Goal: Navigation & Orientation: Find specific page/section

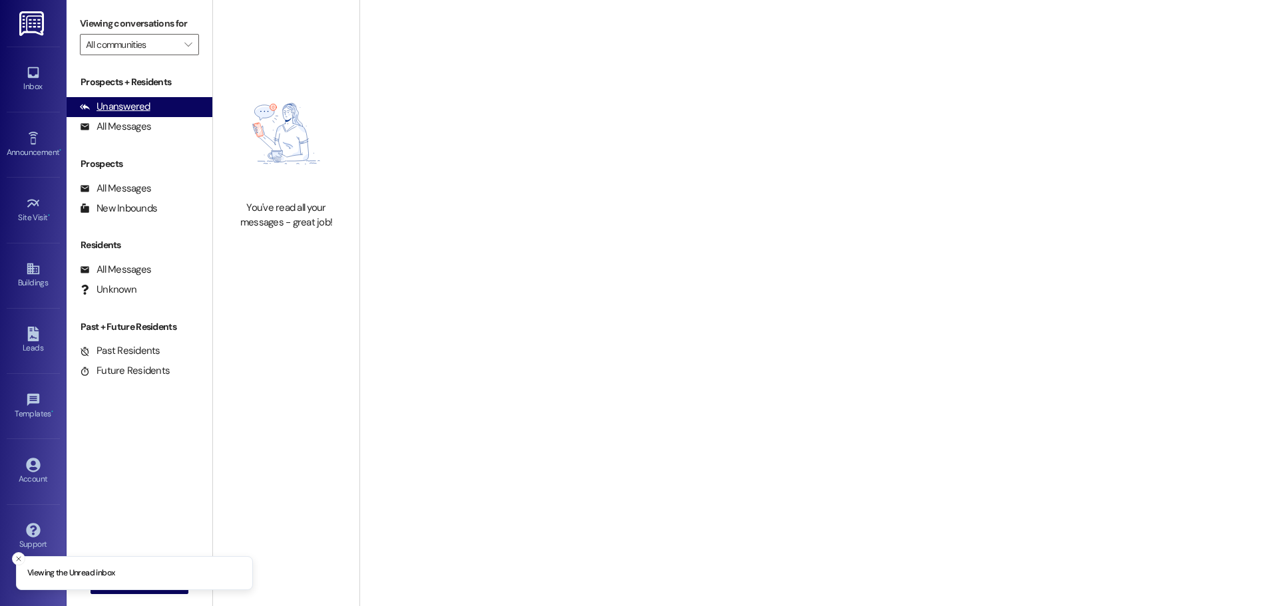
type input "Westland @ [GEOGRAPHIC_DATA] ([STREET_ADDRESS][PERSON_NAME]) (3377)"
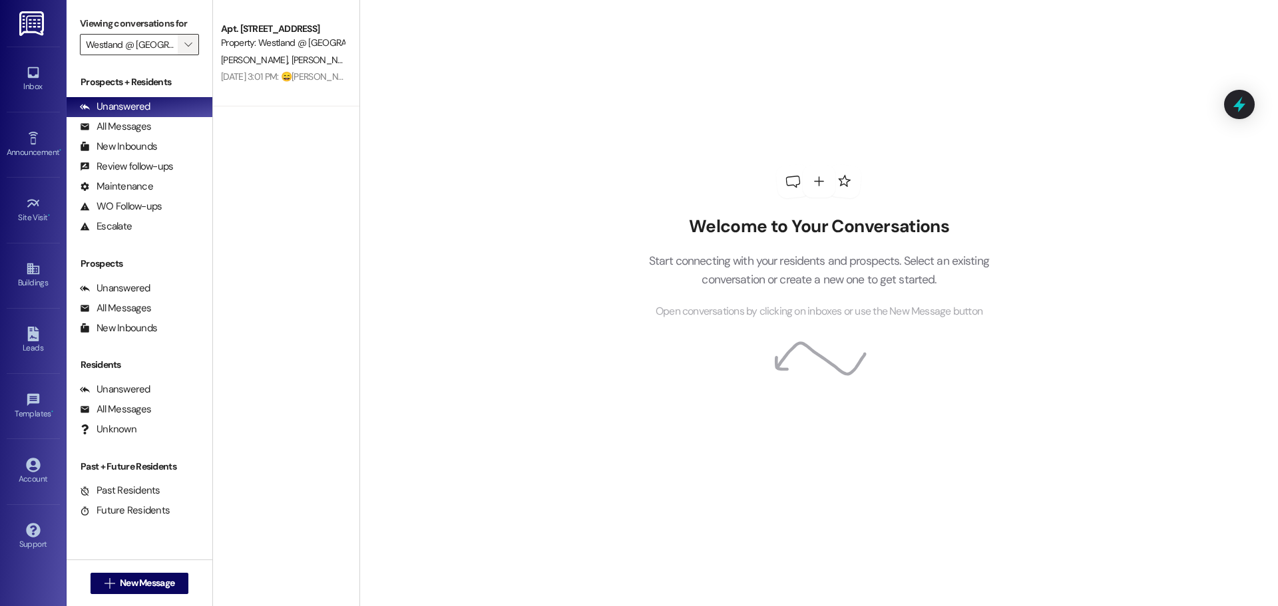
click at [192, 45] on span "" at bounding box center [188, 44] width 13 height 21
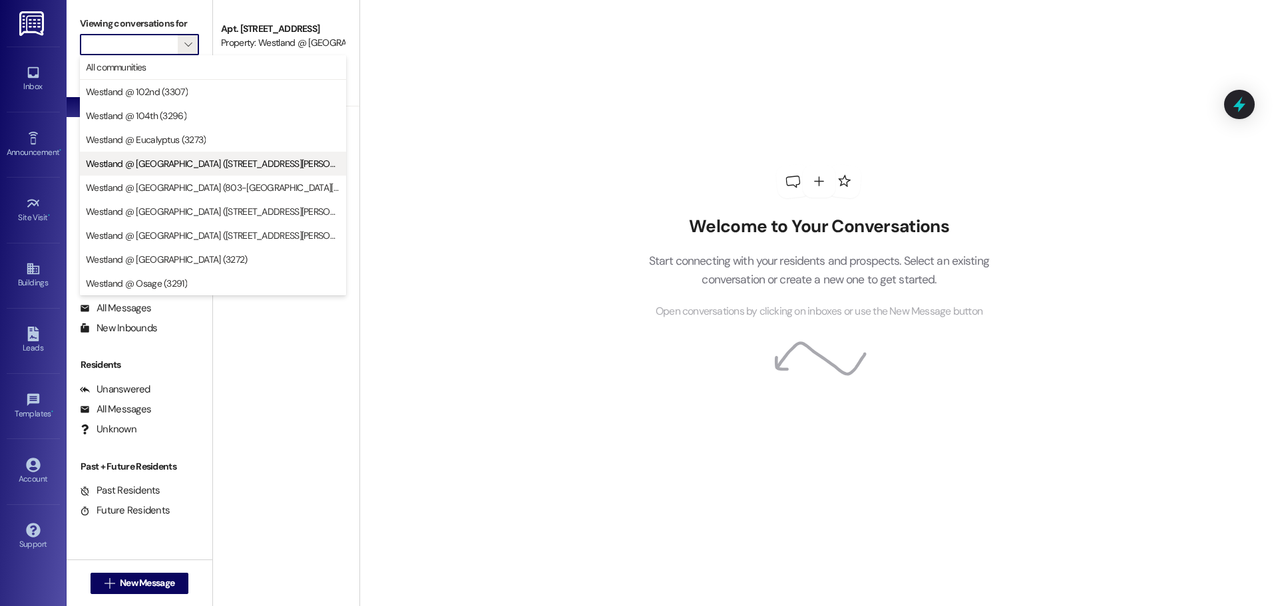
click at [256, 164] on span "Westland @ [GEOGRAPHIC_DATA] ([STREET_ADDRESS][PERSON_NAME]) (3377)" at bounding box center [213, 163] width 254 height 13
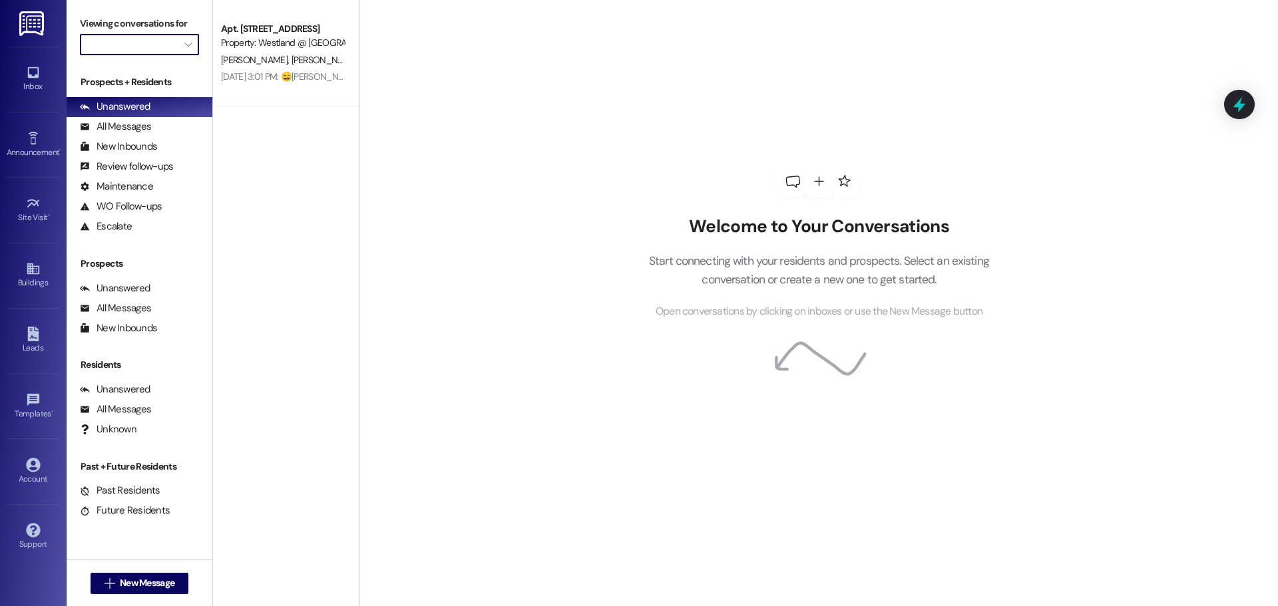
scroll to position [0, 0]
click at [196, 22] on label "Viewing conversations for" at bounding box center [139, 23] width 119 height 21
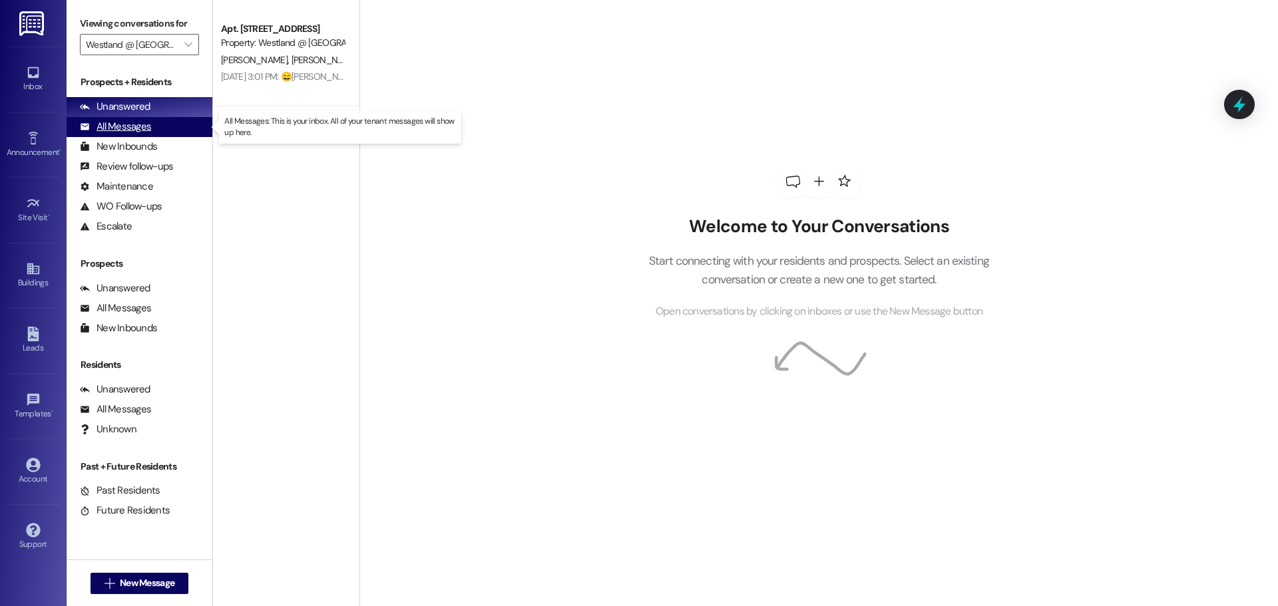
click at [136, 122] on div "All Messages" at bounding box center [115, 127] width 71 height 14
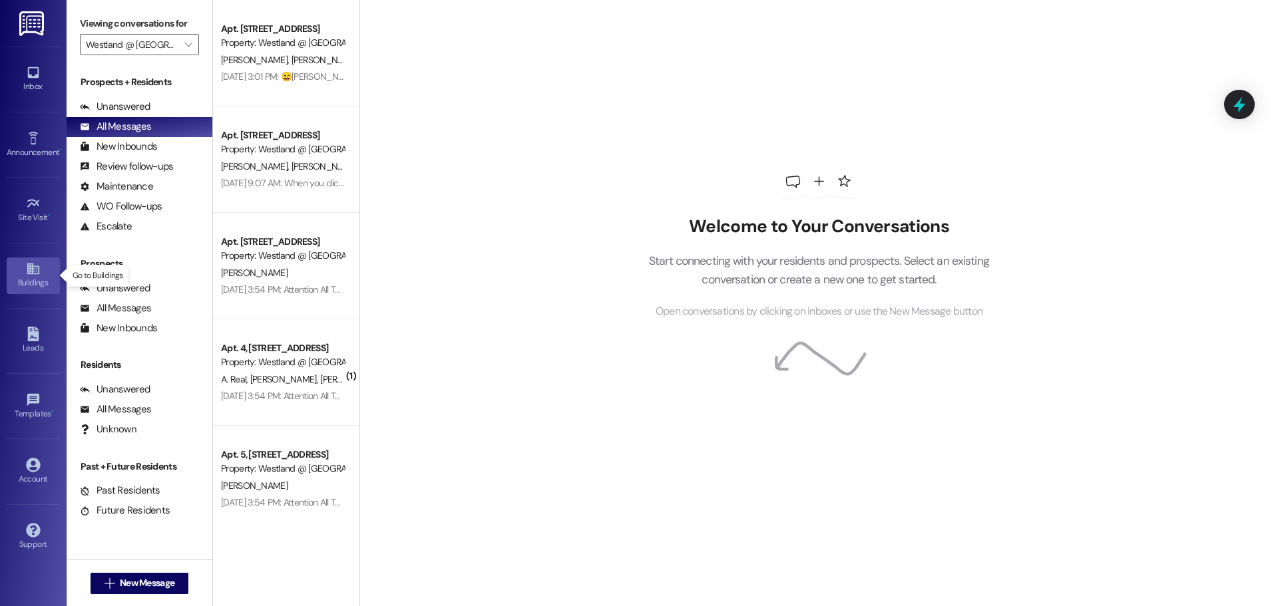
click at [16, 262] on link "Buildings" at bounding box center [33, 276] width 53 height 36
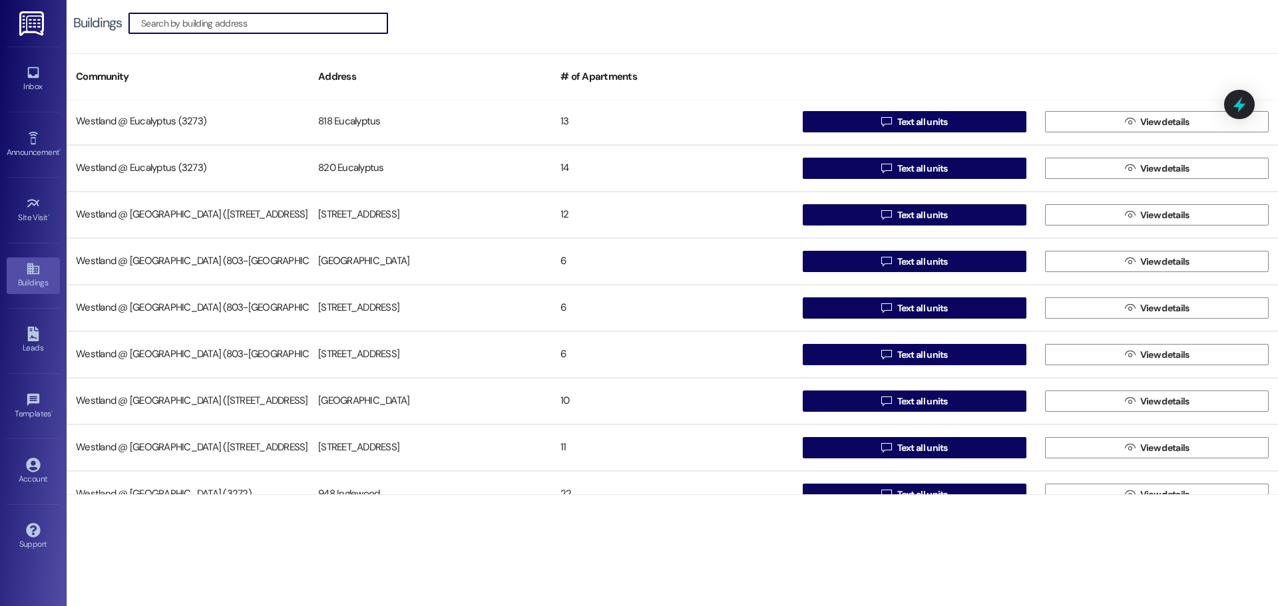
scroll to position [33, 0]
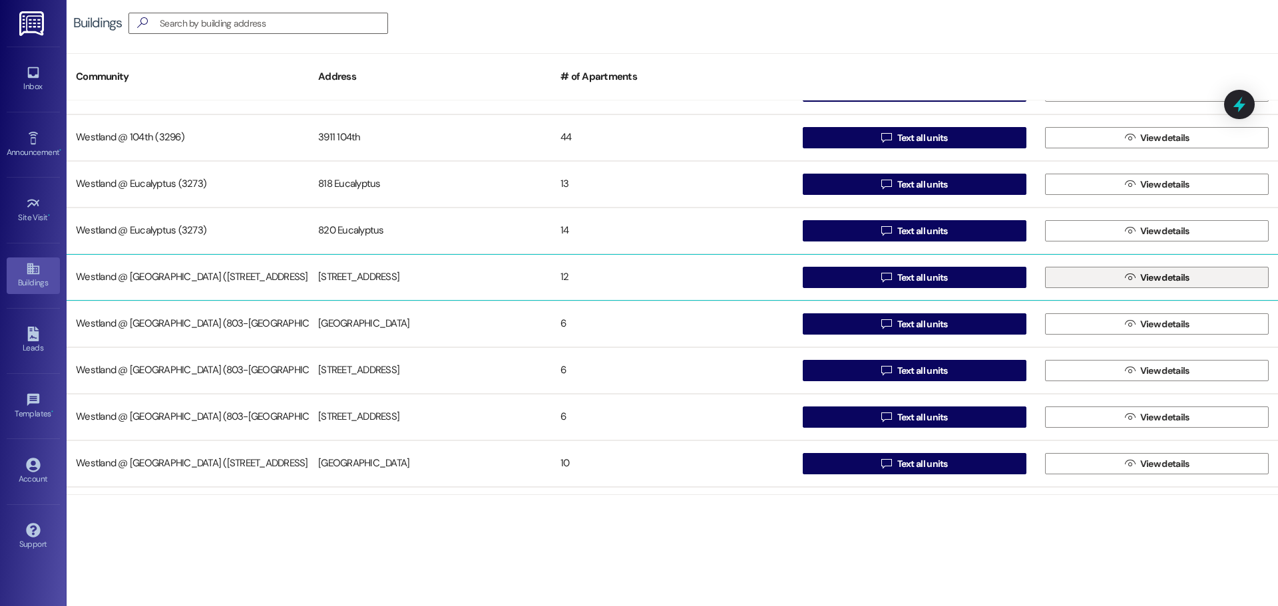
click at [1154, 276] on span "View details" at bounding box center [1164, 278] width 49 height 14
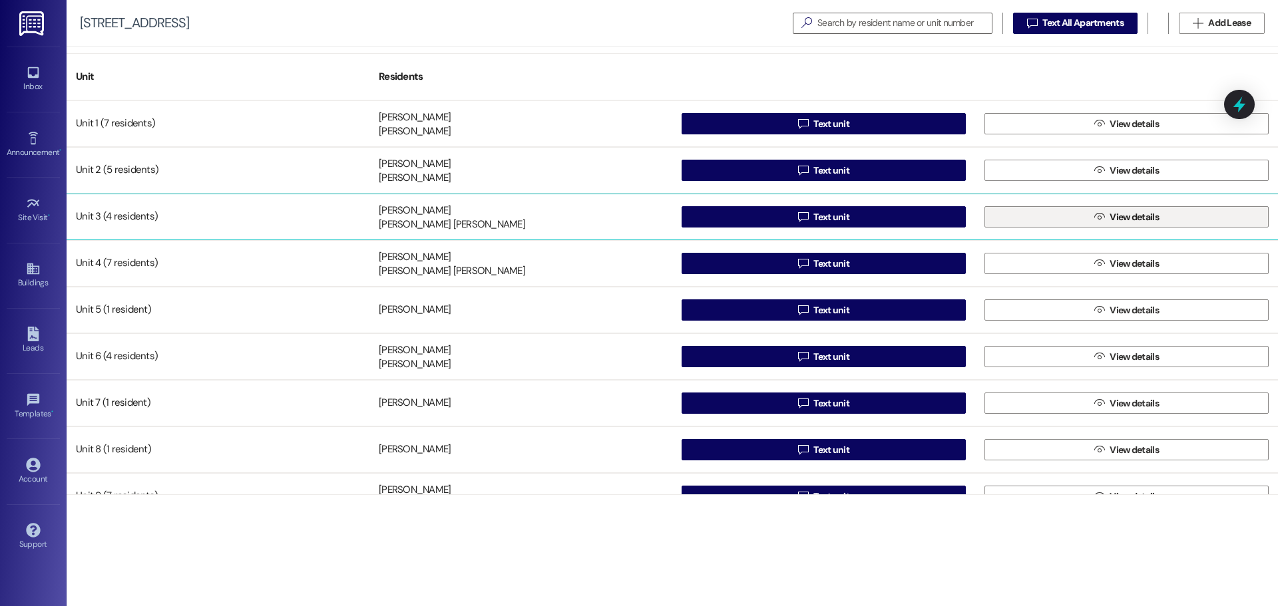
click at [1135, 214] on span "View details" at bounding box center [1133, 217] width 49 height 14
